Goal: Check status: Check status

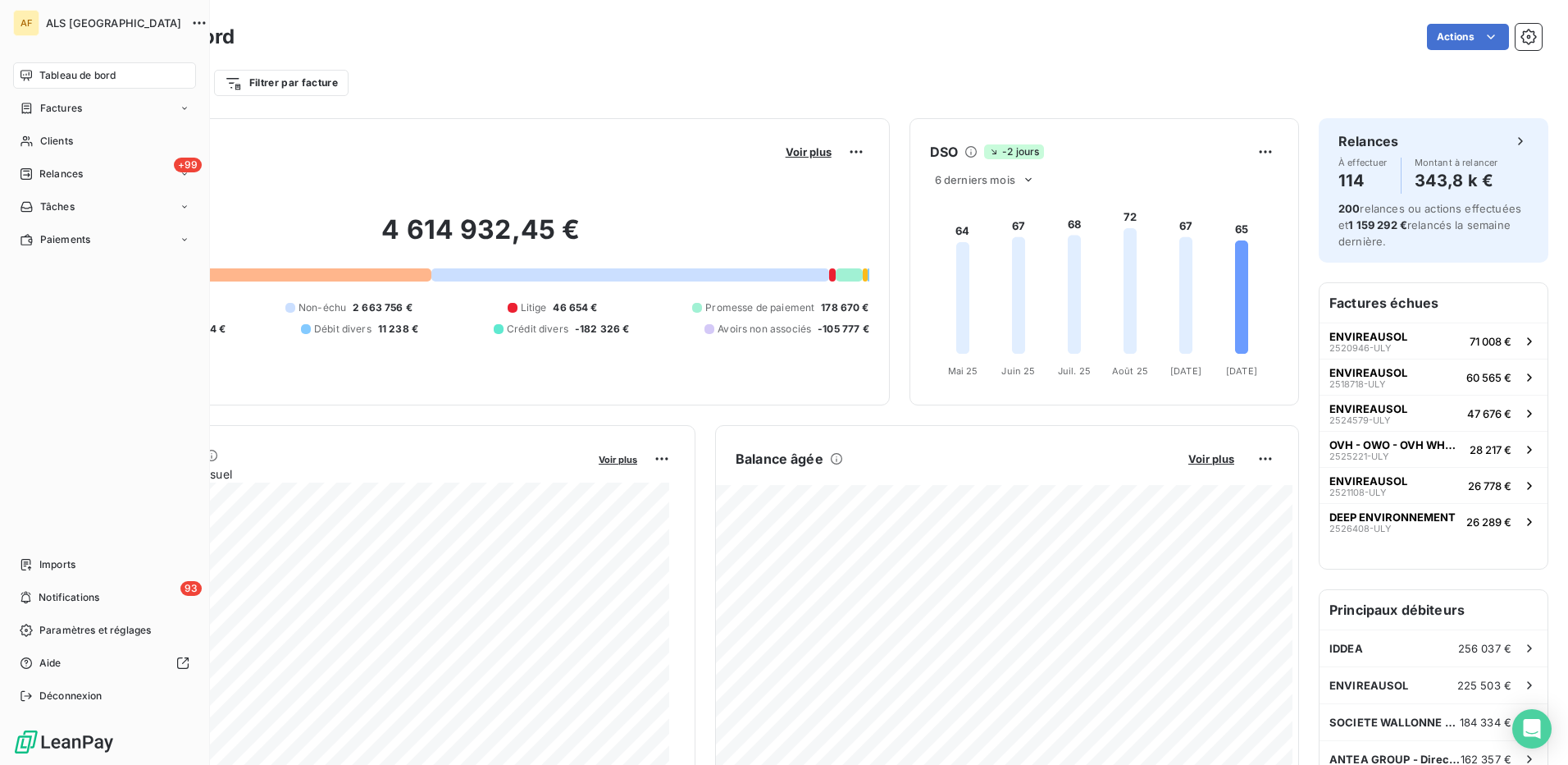
drag, startPoint x: 66, startPoint y: 145, endPoint x: 155, endPoint y: 126, distance: 91.0
click at [69, 145] on span "Clients" at bounding box center [56, 141] width 33 height 15
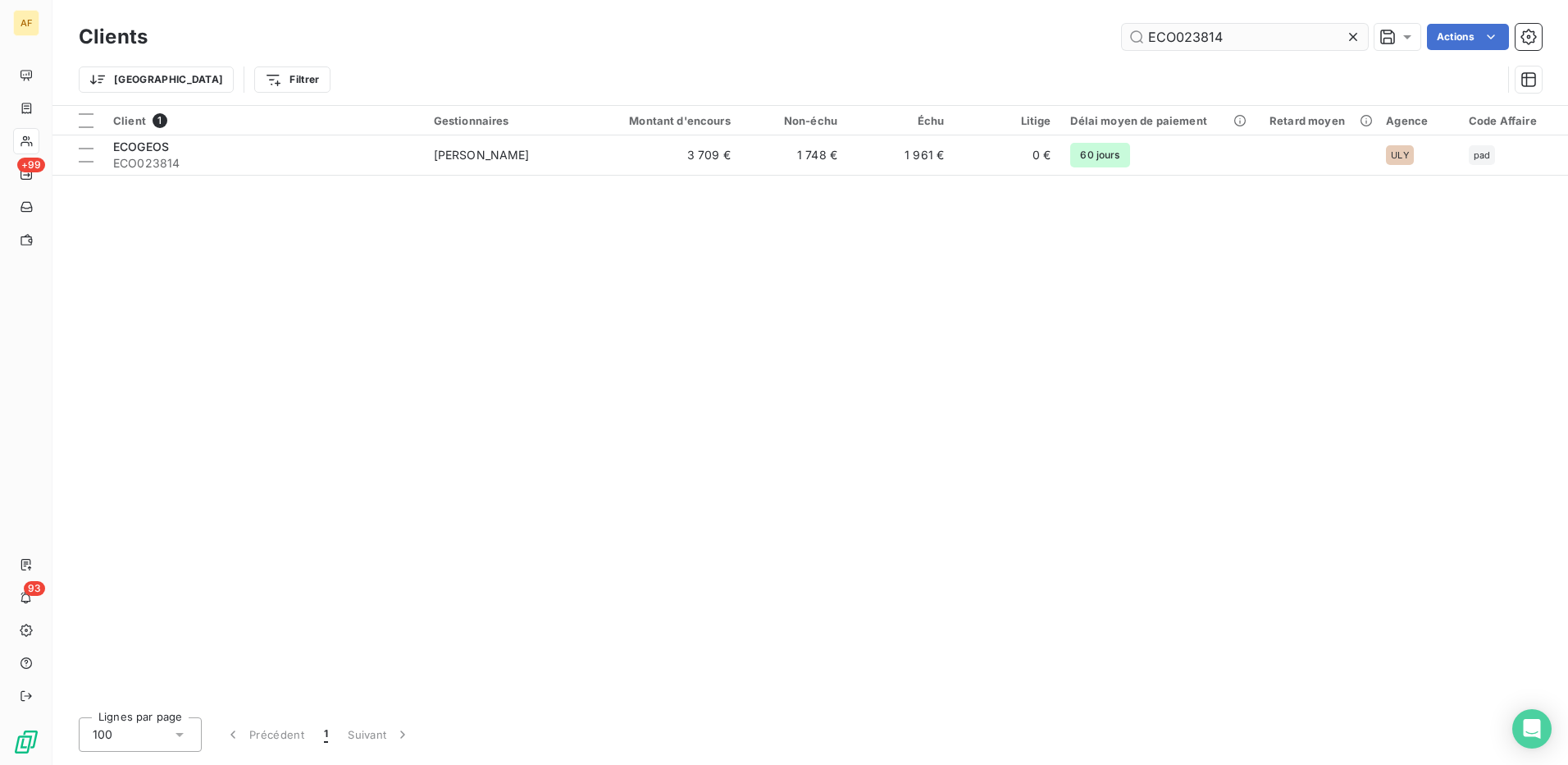
click at [1216, 37] on input "ECO023814" at bounding box center [1245, 36] width 246 height 26
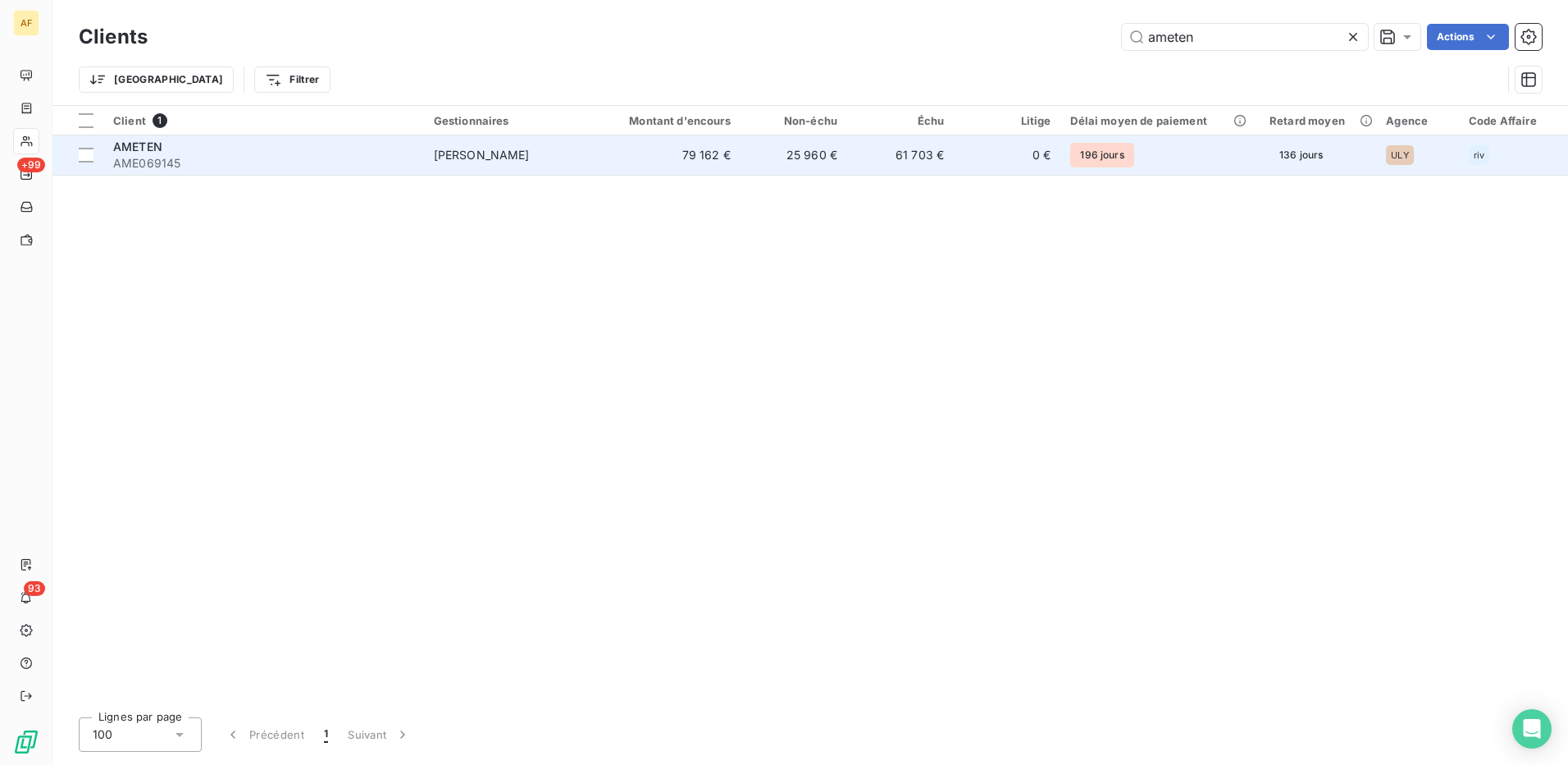
type input "ameten"
click at [446, 154] on span "[PERSON_NAME]" at bounding box center [481, 155] width 96 height 14
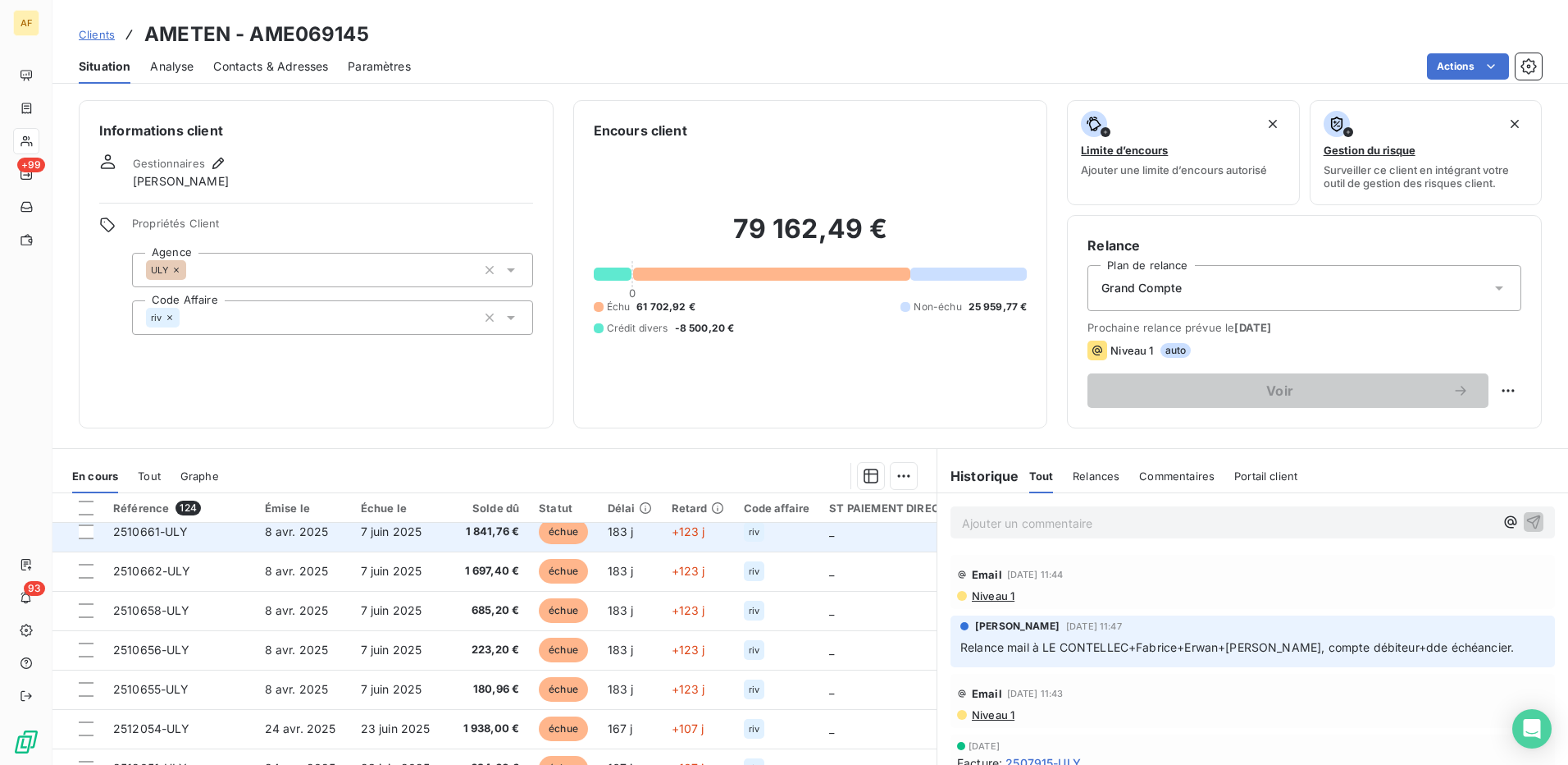
scroll to position [706, 0]
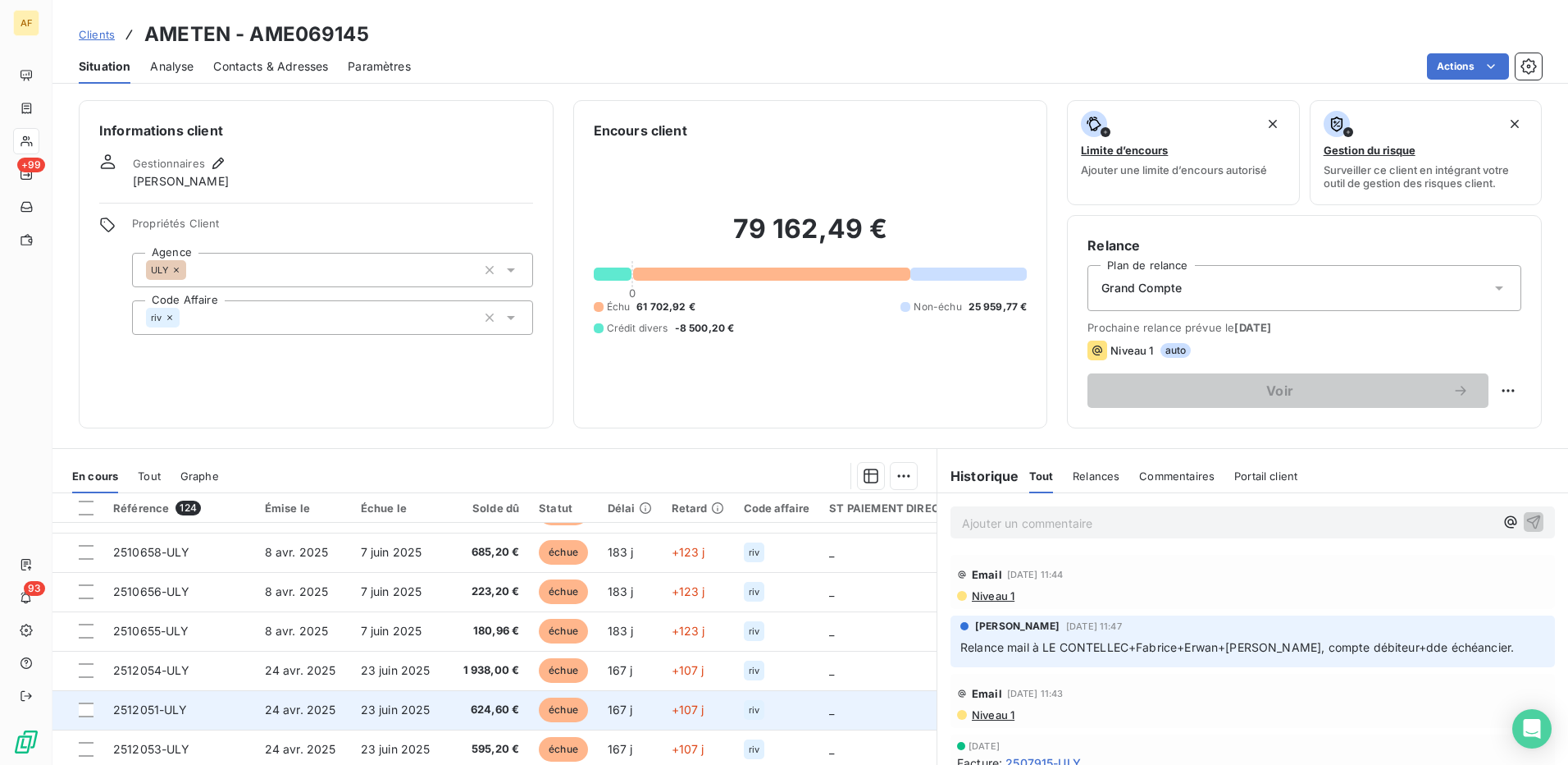
click at [153, 709] on span "2512051-ULY" at bounding box center [150, 709] width 74 height 14
